Goal: Communication & Community: Share content

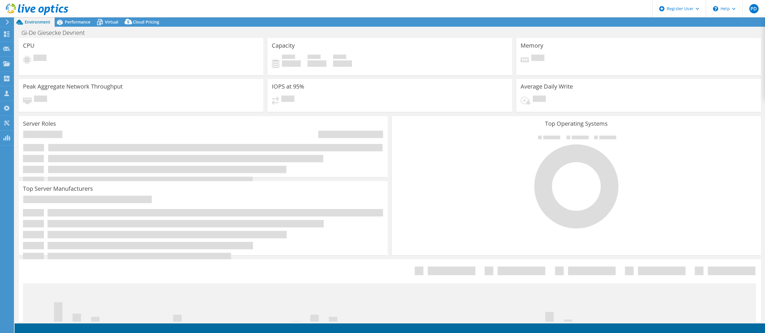
select select "EUFrankfurt"
select select "EUR"
select select "EUFrankfurt"
select select "EUR"
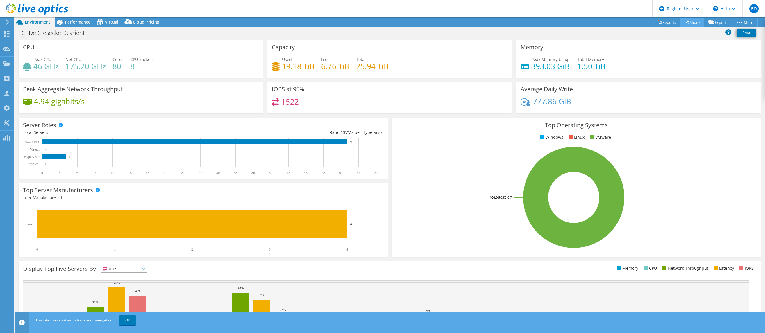
click at [691, 22] on link "Share" at bounding box center [692, 22] width 24 height 9
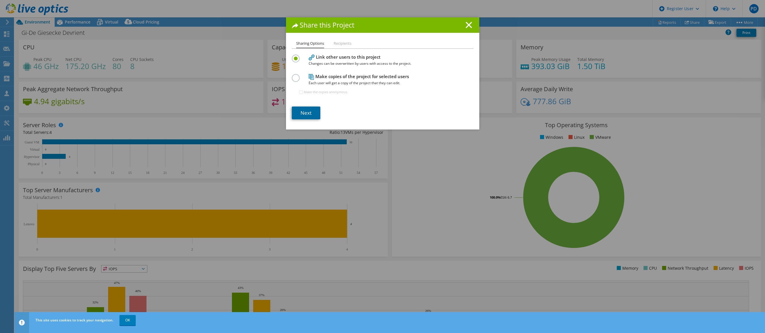
click at [310, 112] on link "Next" at bounding box center [306, 113] width 28 height 13
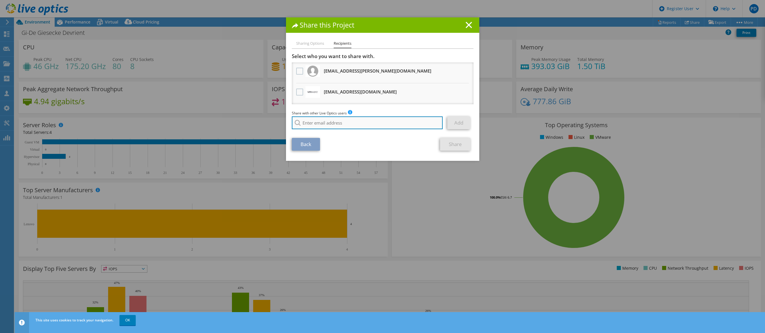
click at [329, 120] on input "search" at bounding box center [367, 123] width 151 height 13
click at [323, 130] on li "Nikolina_Kadic@Dell.com" at bounding box center [325, 127] width 67 height 7
type input "Nikolina_Kadic@Dell.com"
click at [457, 126] on link "Add" at bounding box center [458, 123] width 23 height 13
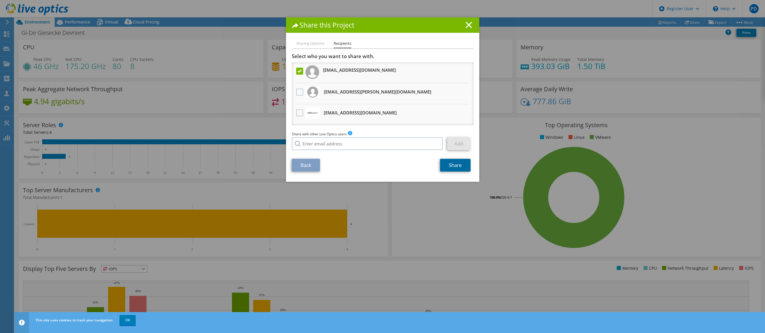
click at [457, 161] on link "Share" at bounding box center [455, 165] width 31 height 13
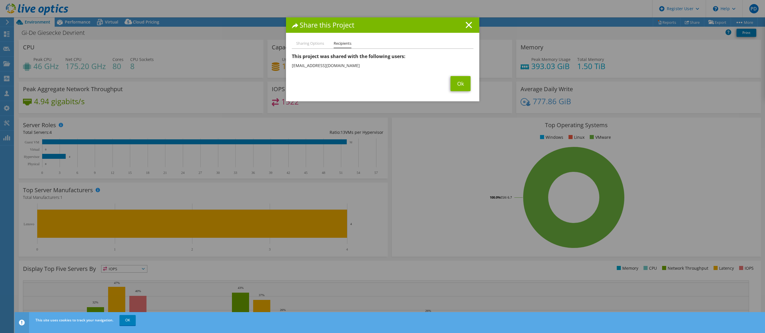
click at [467, 21] on div "Share this Project" at bounding box center [382, 24] width 193 height 15
click at [466, 25] on icon at bounding box center [469, 25] width 6 height 6
